Goal: Task Accomplishment & Management: Manage account settings

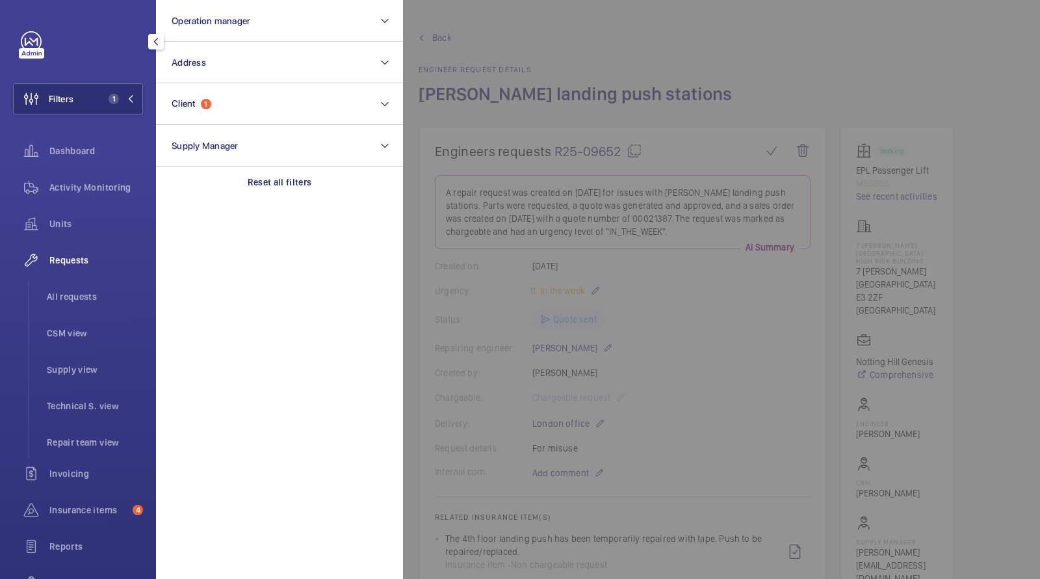
scroll to position [740, 0]
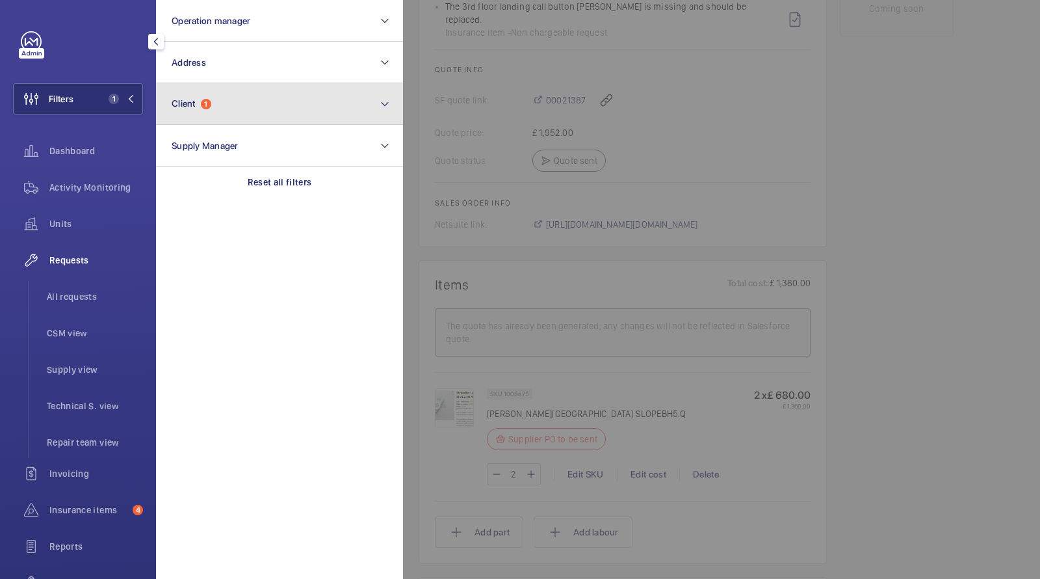
click at [198, 102] on span "Client 1" at bounding box center [192, 103] width 40 height 11
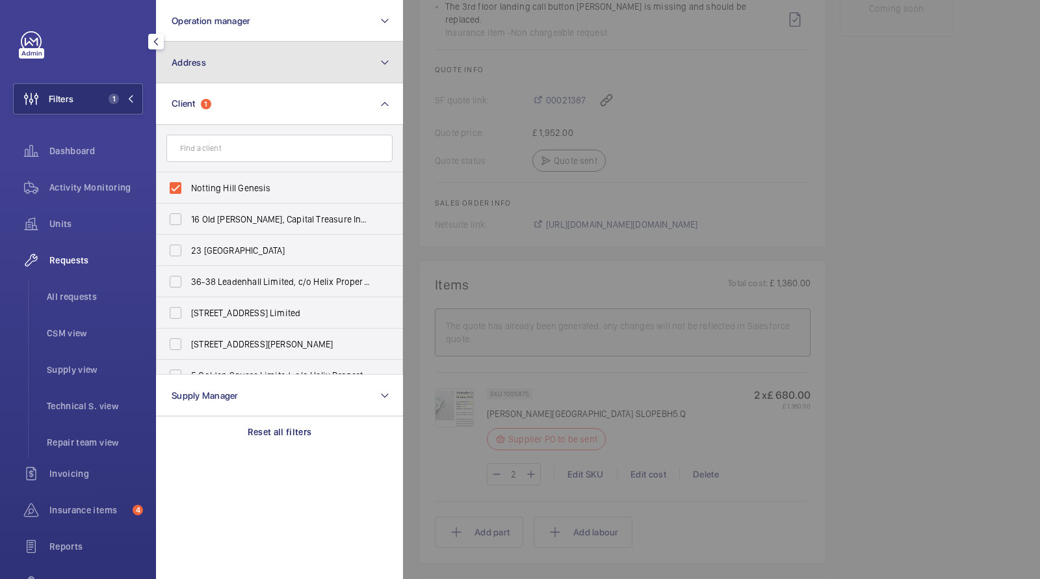
click at [244, 73] on button "Address" at bounding box center [279, 63] width 247 height 42
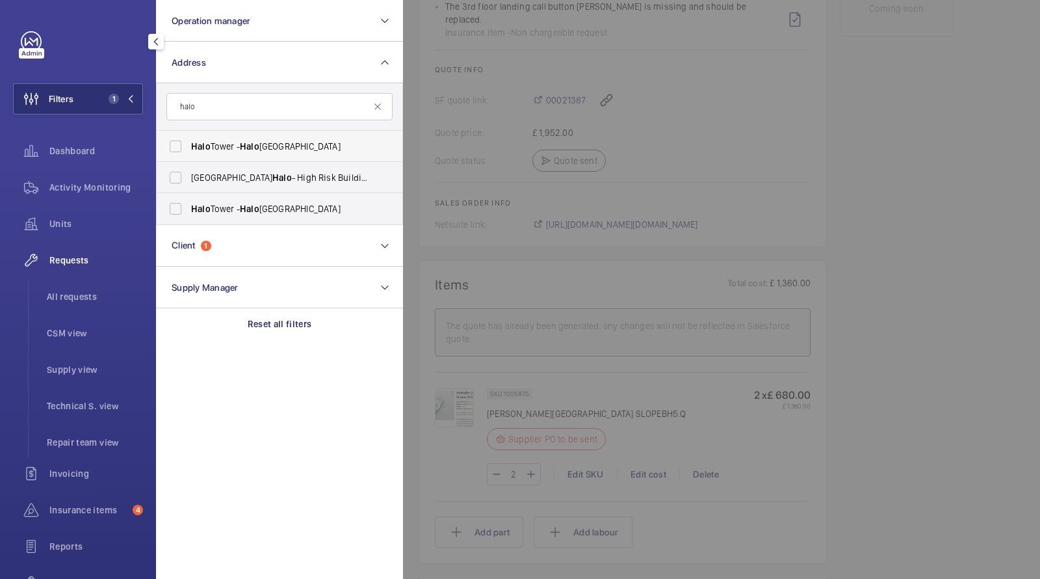
type input "halo"
click at [234, 144] on span "[GEOGRAPHIC_DATA] - [GEOGRAPHIC_DATA]" at bounding box center [280, 146] width 179 height 13
click at [189, 144] on input "[GEOGRAPHIC_DATA] - [GEOGRAPHIC_DATA]" at bounding box center [176, 146] width 26 height 26
checkbox input "true"
click at [220, 179] on span "[GEOGRAPHIC_DATA] Halo - [GEOGRAPHIC_DATA] - [GEOGRAPHIC_DATA]" at bounding box center [280, 177] width 179 height 13
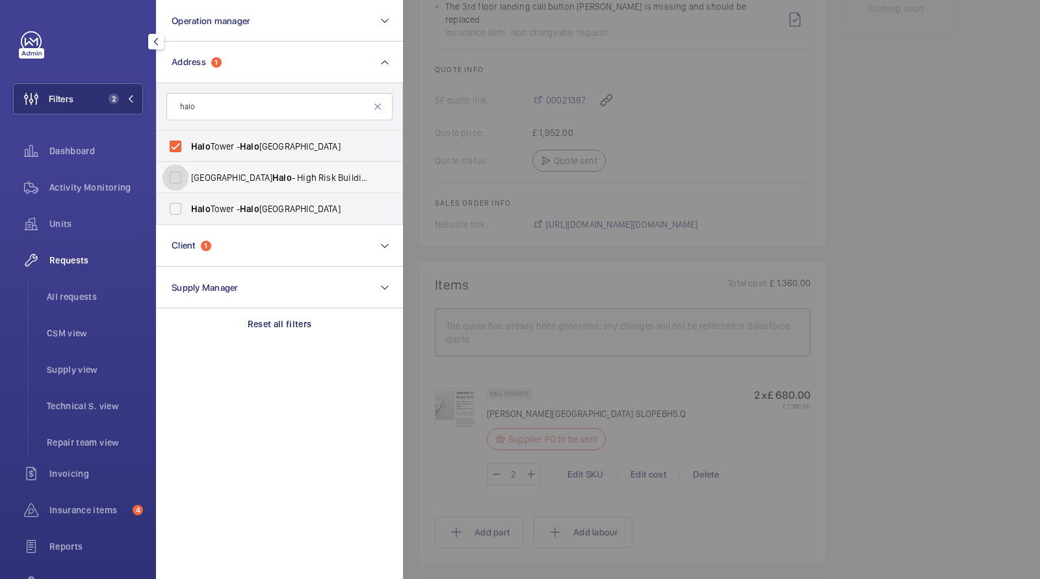
click at [189, 179] on input "[GEOGRAPHIC_DATA] Halo - [GEOGRAPHIC_DATA] - [GEOGRAPHIC_DATA]" at bounding box center [176, 177] width 26 height 26
checkbox input "true"
click at [220, 198] on label "[GEOGRAPHIC_DATA] - [GEOGRAPHIC_DATA]" at bounding box center [270, 208] width 226 height 31
click at [189, 198] on input "[GEOGRAPHIC_DATA] - [GEOGRAPHIC_DATA]" at bounding box center [176, 209] width 26 height 26
checkbox input "true"
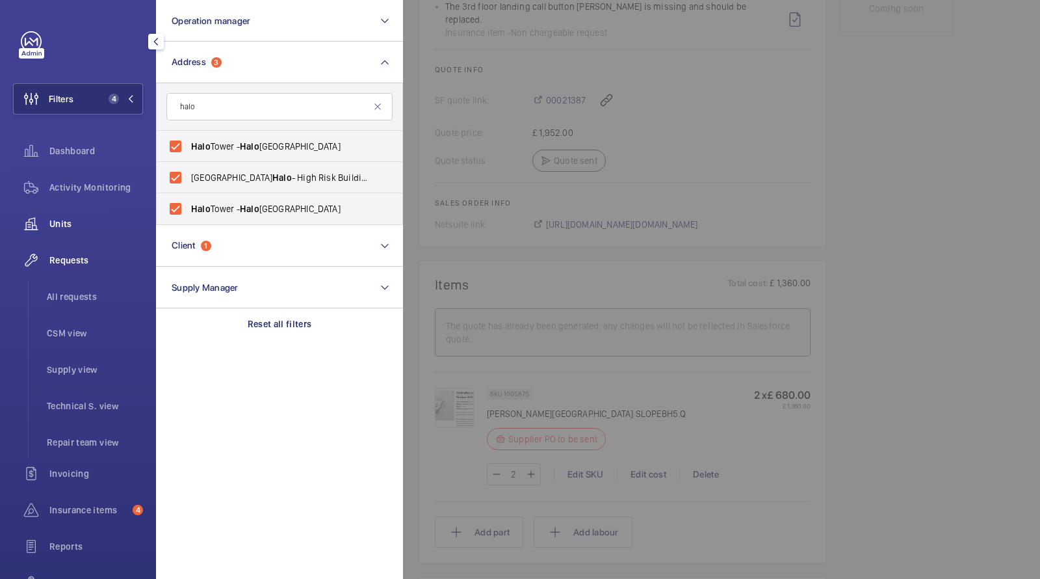
click at [73, 218] on span "Units" at bounding box center [96, 223] width 94 height 13
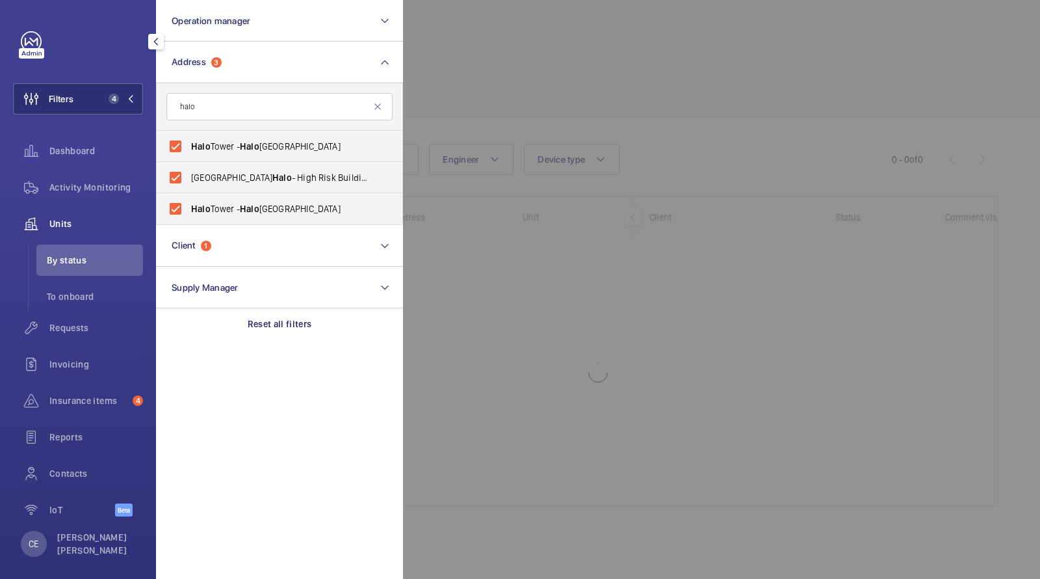
click at [580, 74] on div at bounding box center [923, 289] width 1040 height 579
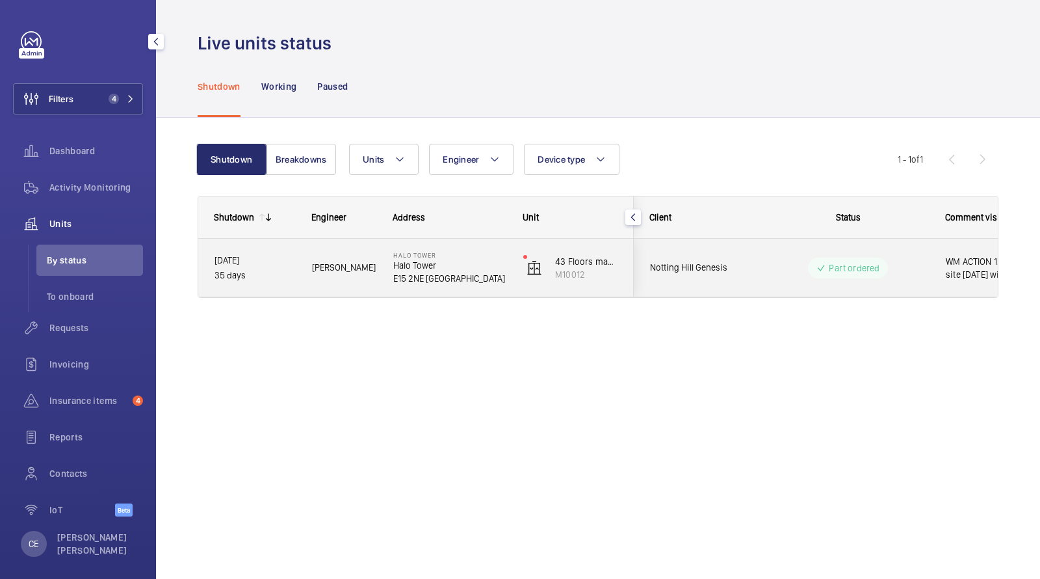
click at [753, 247] on div "Part ordered" at bounding box center [840, 267] width 177 height 47
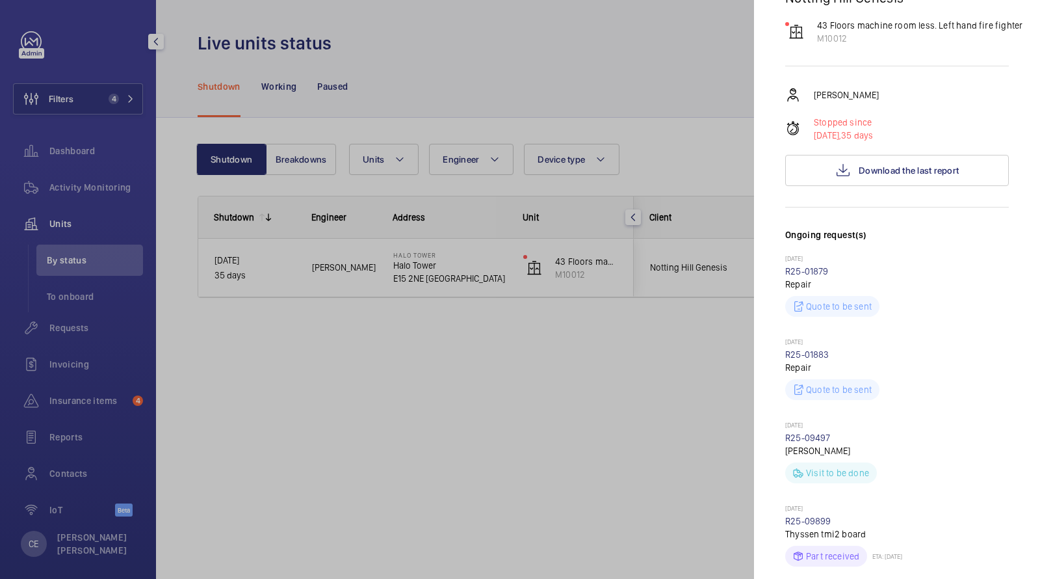
scroll to position [106, 0]
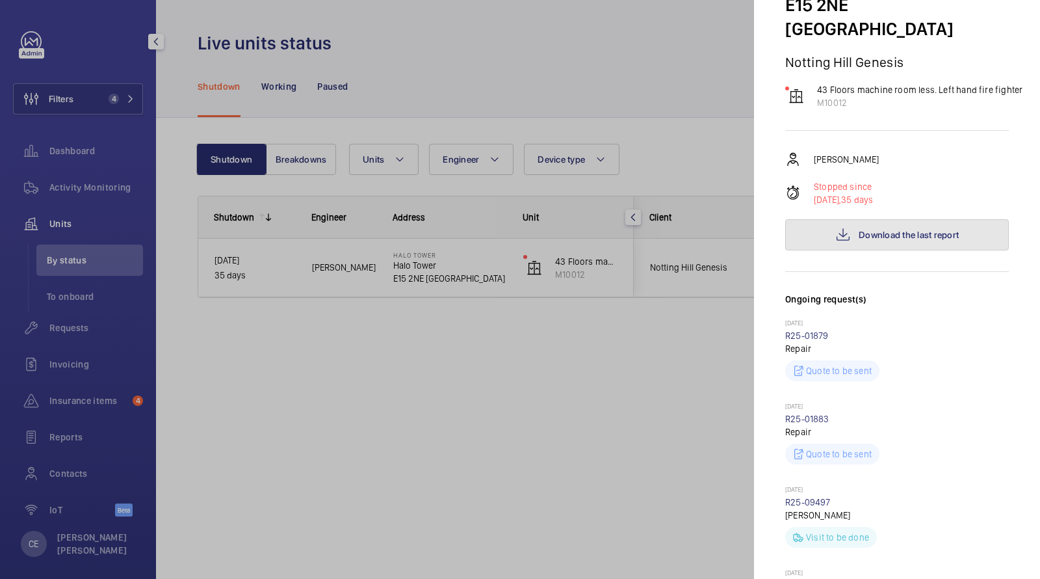
click at [867, 230] on span "Download the last report" at bounding box center [909, 235] width 100 height 10
click at [70, 322] on div at bounding box center [520, 289] width 1040 height 579
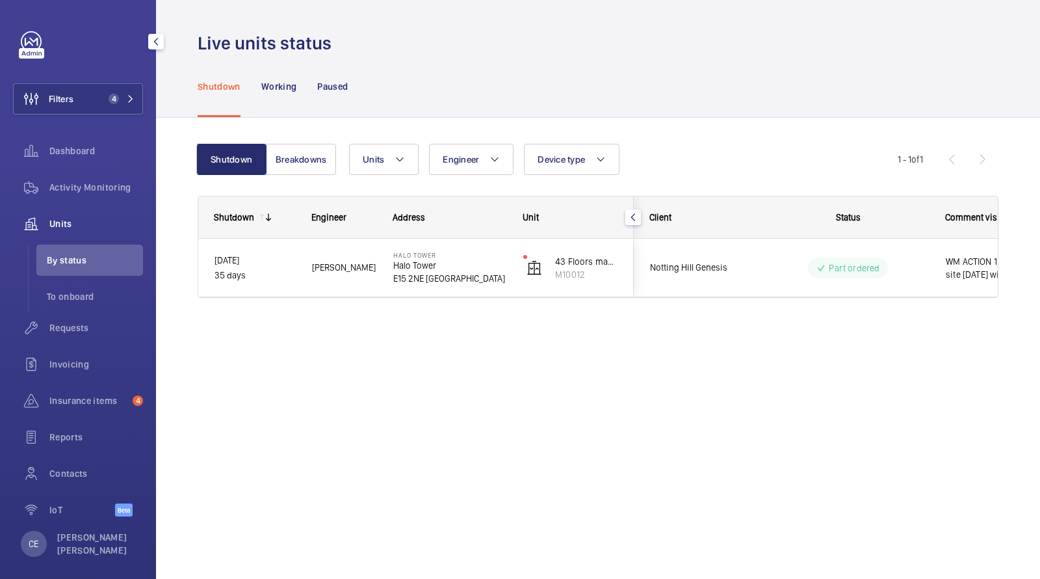
scroll to position [0, 0]
click at [64, 327] on mat-sidenav-container "Filters 4 Dashboard Activity Monitoring Units By status To onboard Requests Inv…" at bounding box center [520, 289] width 1040 height 579
click at [64, 328] on span "Requests" at bounding box center [96, 327] width 94 height 13
